Goal: Information Seeking & Learning: Learn about a topic

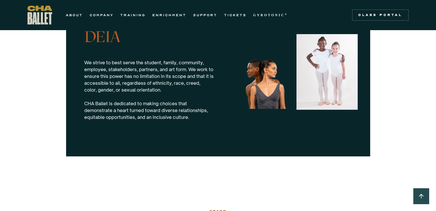
scroll to position [572, 0]
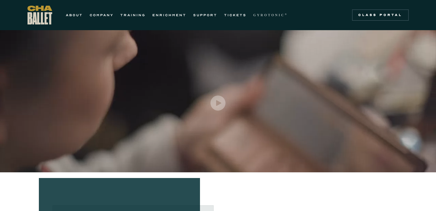
click at [275, 15] on strong "GYROTONIC" at bounding box center [269, 15] width 32 height 4
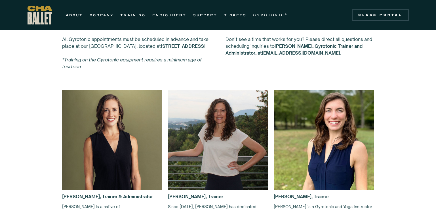
scroll to position [328, 0]
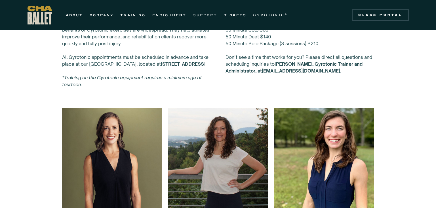
click at [205, 15] on link "SUPPORT" at bounding box center [205, 15] width 24 height 7
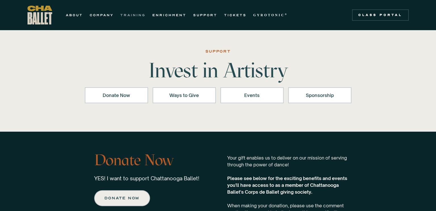
click at [137, 13] on link "TRAINING" at bounding box center [132, 15] width 25 height 7
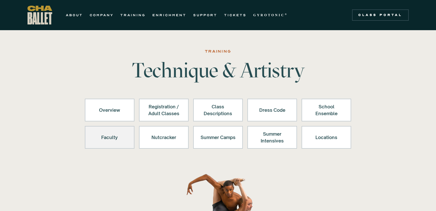
click at [107, 133] on div "Faculty" at bounding box center [109, 137] width 35 height 14
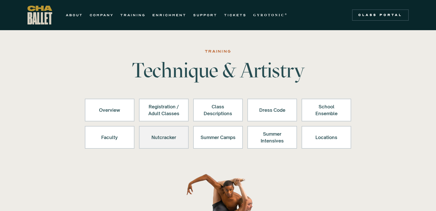
click at [169, 141] on div "Nutcracker" at bounding box center [163, 137] width 35 height 14
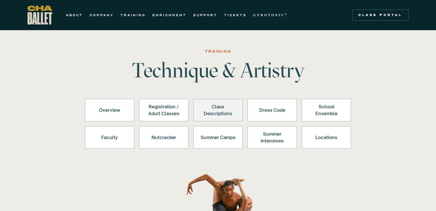
click at [224, 114] on div "Class Descriptions" at bounding box center [218, 110] width 35 height 14
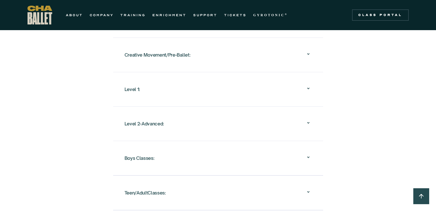
scroll to position [577, 0]
click at [200, 45] on div "Creative Movement/Pre-Ballet:" at bounding box center [218, 54] width 187 height 18
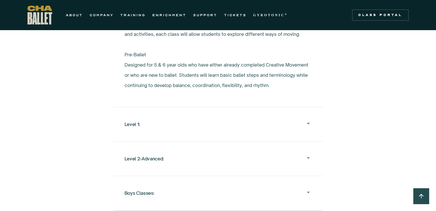
scroll to position [643, 0]
click at [189, 123] on div "Level 1:" at bounding box center [218, 123] width 187 height 18
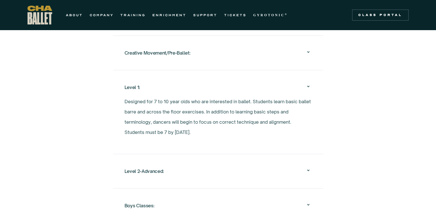
scroll to position [577, 0]
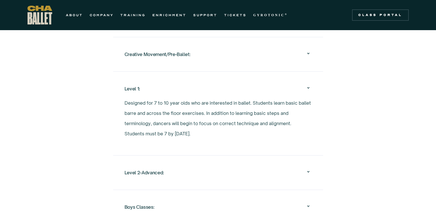
click at [186, 79] on div "Level 1:" at bounding box center [218, 88] width 187 height 18
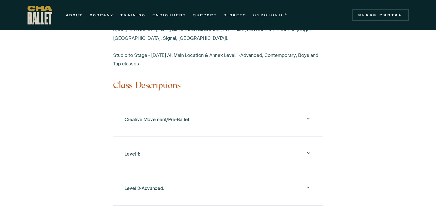
scroll to position [509, 0]
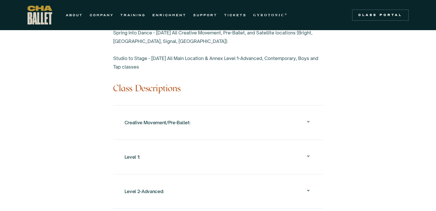
click at [178, 117] on div "Creative Movement/Pre-Ballet:" at bounding box center [158, 122] width 66 height 10
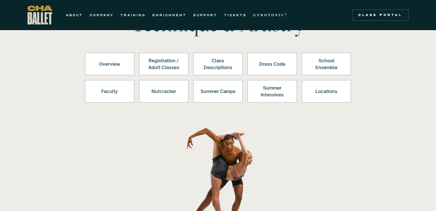
scroll to position [45, 0]
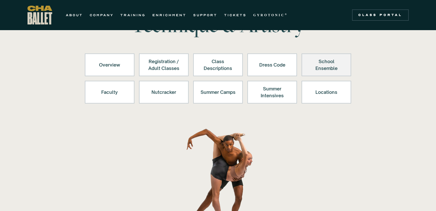
click at [319, 68] on div "School Ensemble" at bounding box center [326, 65] width 35 height 14
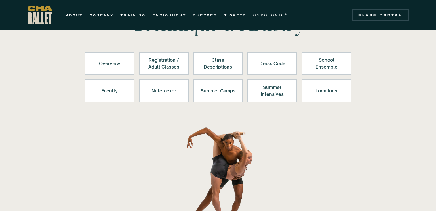
scroll to position [30, 0]
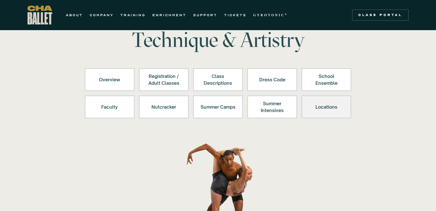
click at [314, 111] on div "Locations" at bounding box center [326, 107] width 35 height 14
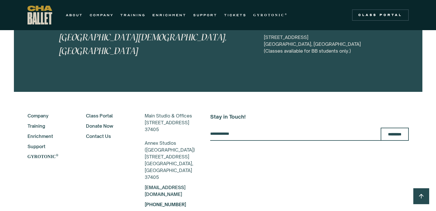
scroll to position [2882, 0]
